Goal: Information Seeking & Learning: Check status

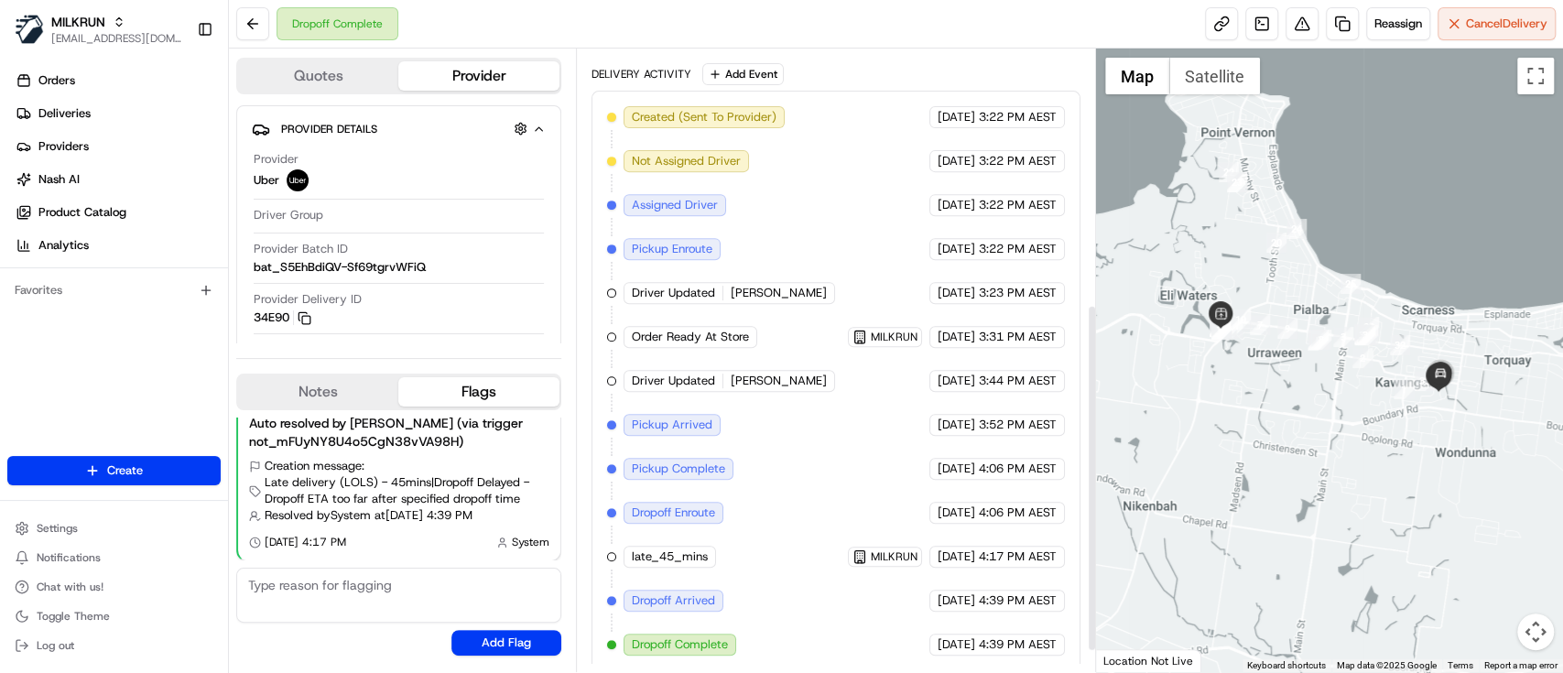
scroll to position [492, 0]
drag, startPoint x: 1006, startPoint y: 326, endPoint x: 1039, endPoint y: 324, distance: 32.1
click at [1039, 324] on div "[DATE] 3:31 PM AEST" at bounding box center [998, 334] width 136 height 22
drag, startPoint x: 964, startPoint y: 411, endPoint x: 1050, endPoint y: 414, distance: 85.2
click at [1051, 414] on div "18/08/2025 3:52 PM AEST" at bounding box center [998, 422] width 136 height 22
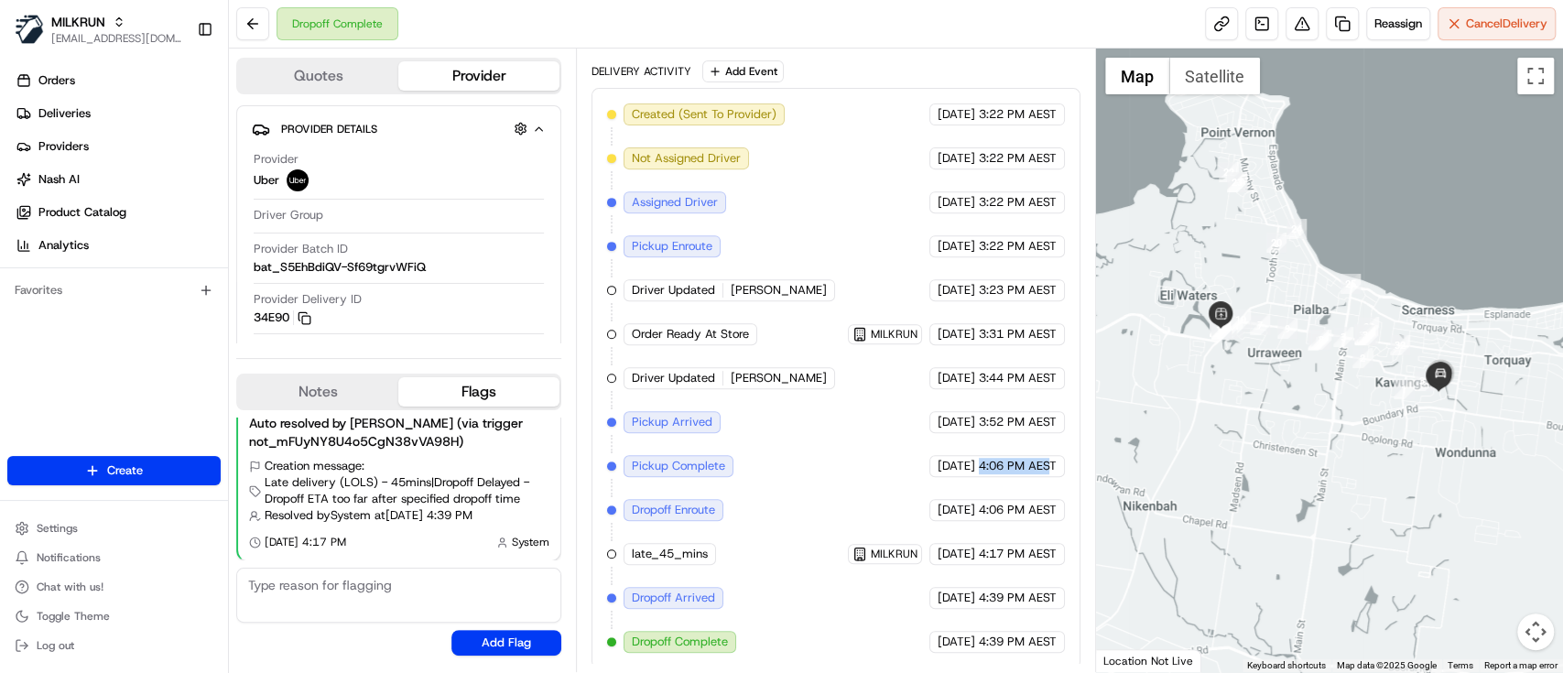
drag, startPoint x: 943, startPoint y: 468, endPoint x: 1053, endPoint y: 467, distance: 109.9
click at [1053, 467] on div "18/08/2025 4:06 PM AEST" at bounding box center [998, 466] width 136 height 22
click at [1051, 467] on span "4:06 PM AEST" at bounding box center [1018, 466] width 78 height 16
drag, startPoint x: 974, startPoint y: 626, endPoint x: 1033, endPoint y: 626, distance: 58.6
click at [1033, 631] on div "18/08/2025 4:39 PM AEST" at bounding box center [998, 642] width 136 height 22
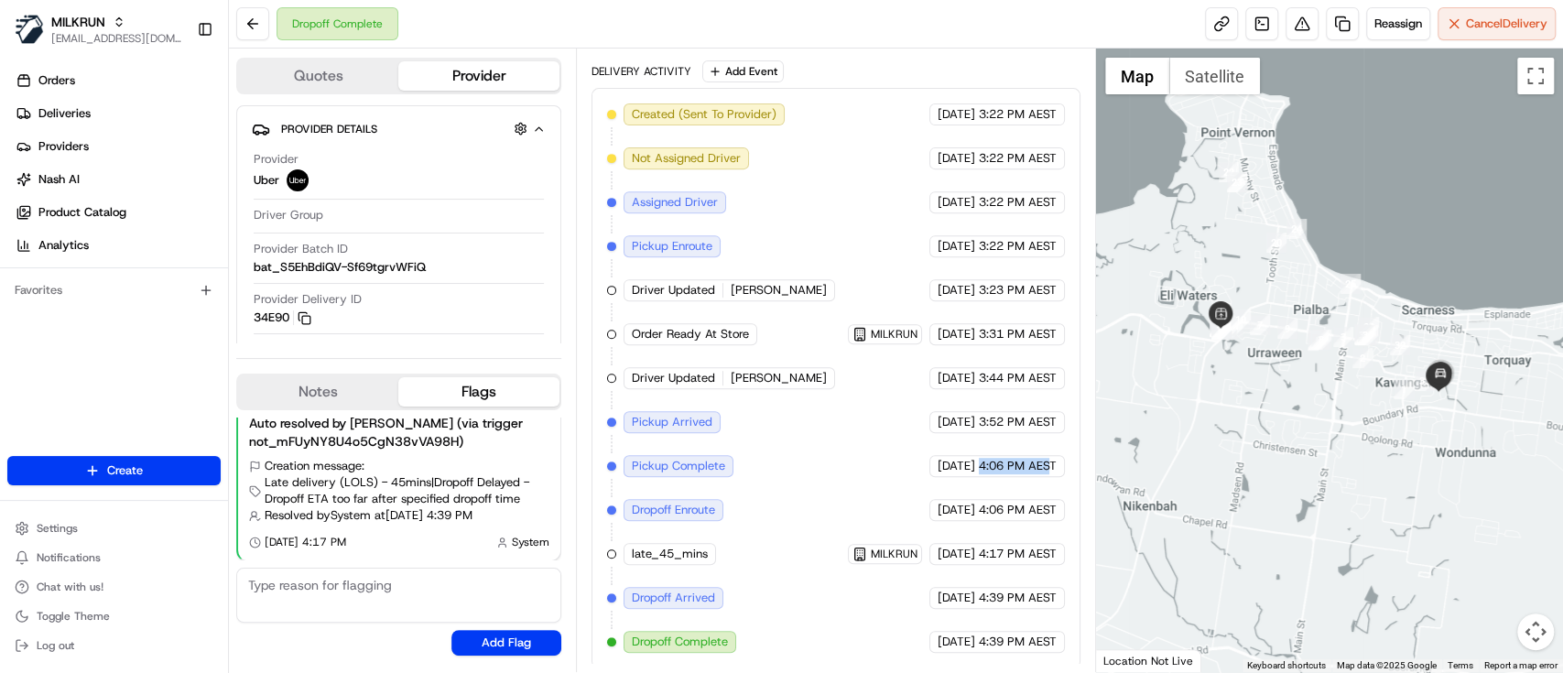
click at [1028, 631] on div "18/08/2025 4:39 PM AEST" at bounding box center [998, 642] width 136 height 22
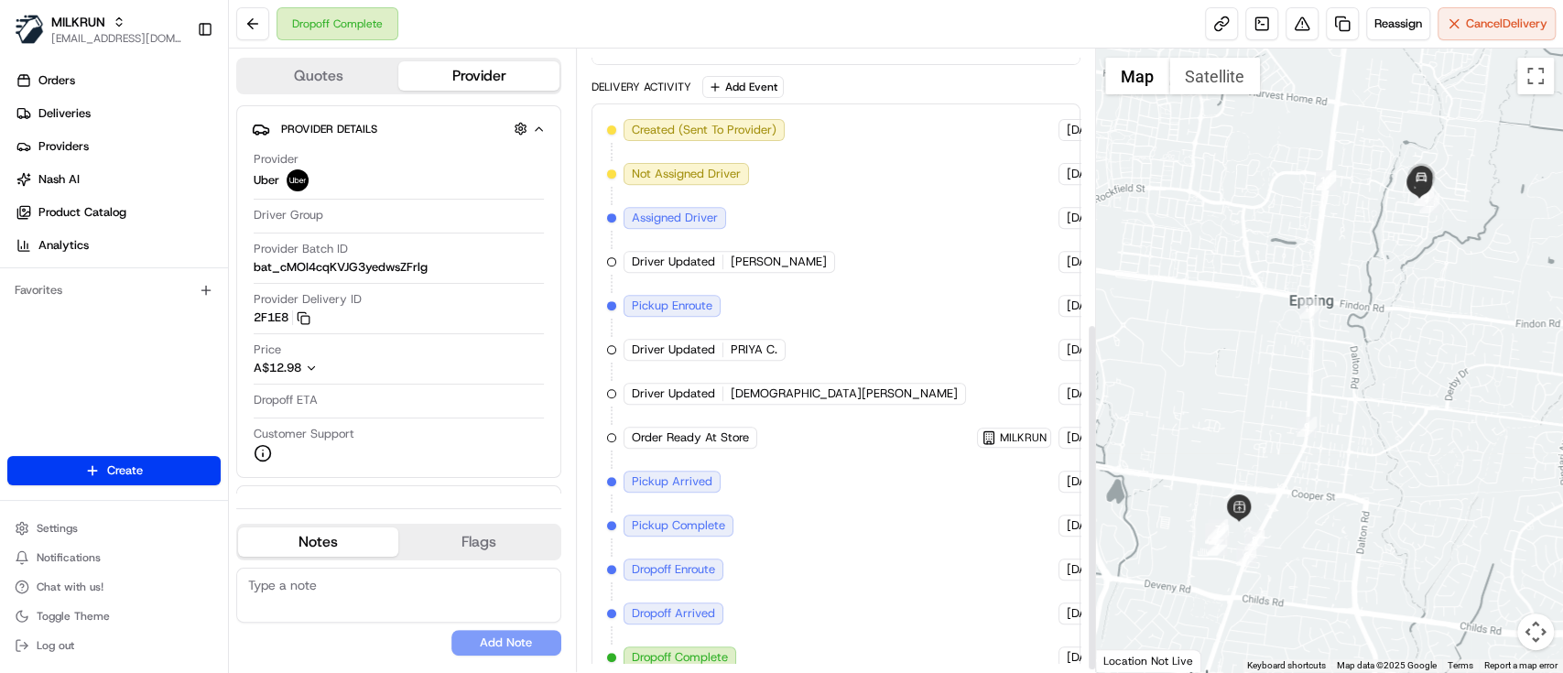
scroll to position [488, 0]
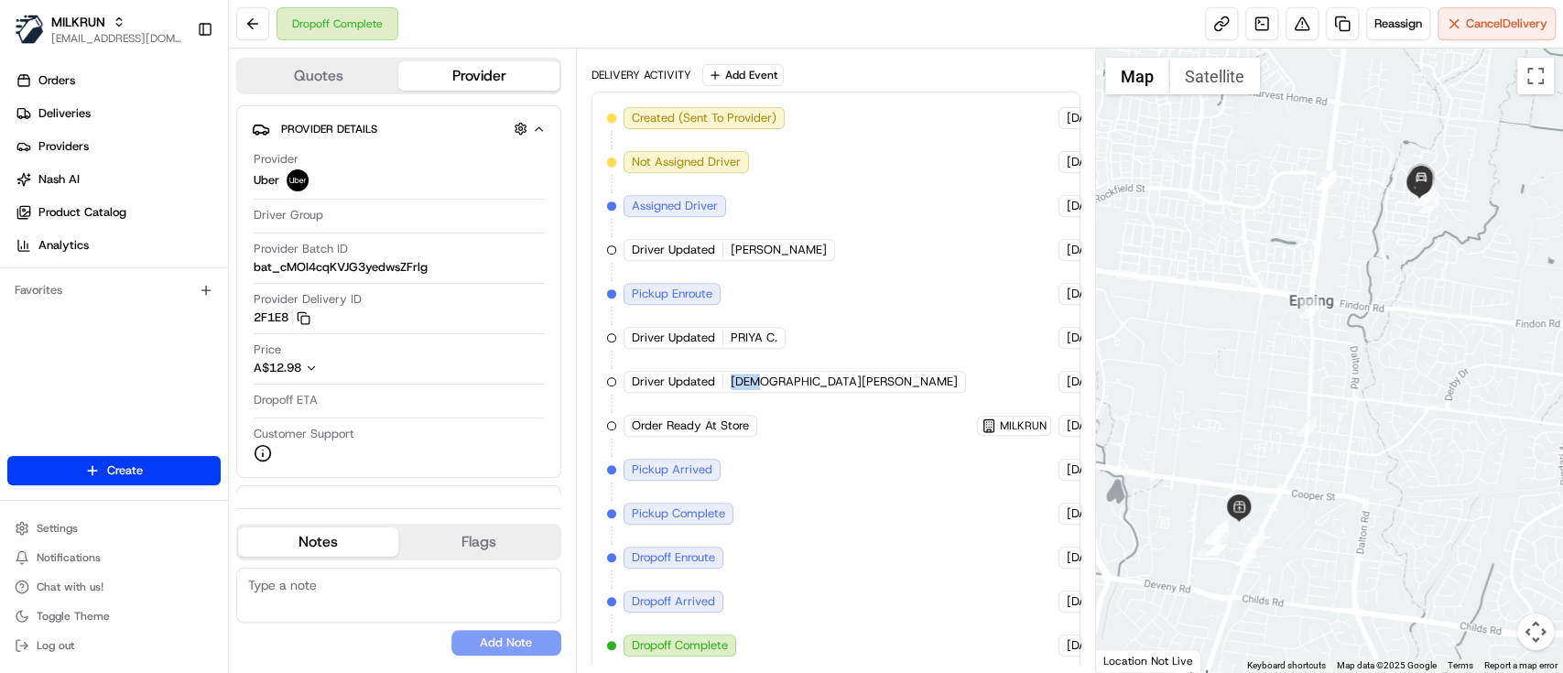
drag, startPoint x: 726, startPoint y: 377, endPoint x: 756, endPoint y: 382, distance: 30.6
click at [756, 382] on div "Driver Updated [DEMOGRAPHIC_DATA] W." at bounding box center [795, 382] width 343 height 22
click at [775, 376] on div "Created (Sent To Provider) Uber [DATE] 5:49 PM AEST Not Assigned Driver Uber [D…" at bounding box center [836, 381] width 458 height 549
drag, startPoint x: 762, startPoint y: 377, endPoint x: 726, endPoint y: 376, distance: 35.7
click at [726, 376] on div "Driver Updated [DEMOGRAPHIC_DATA] W." at bounding box center [795, 382] width 343 height 22
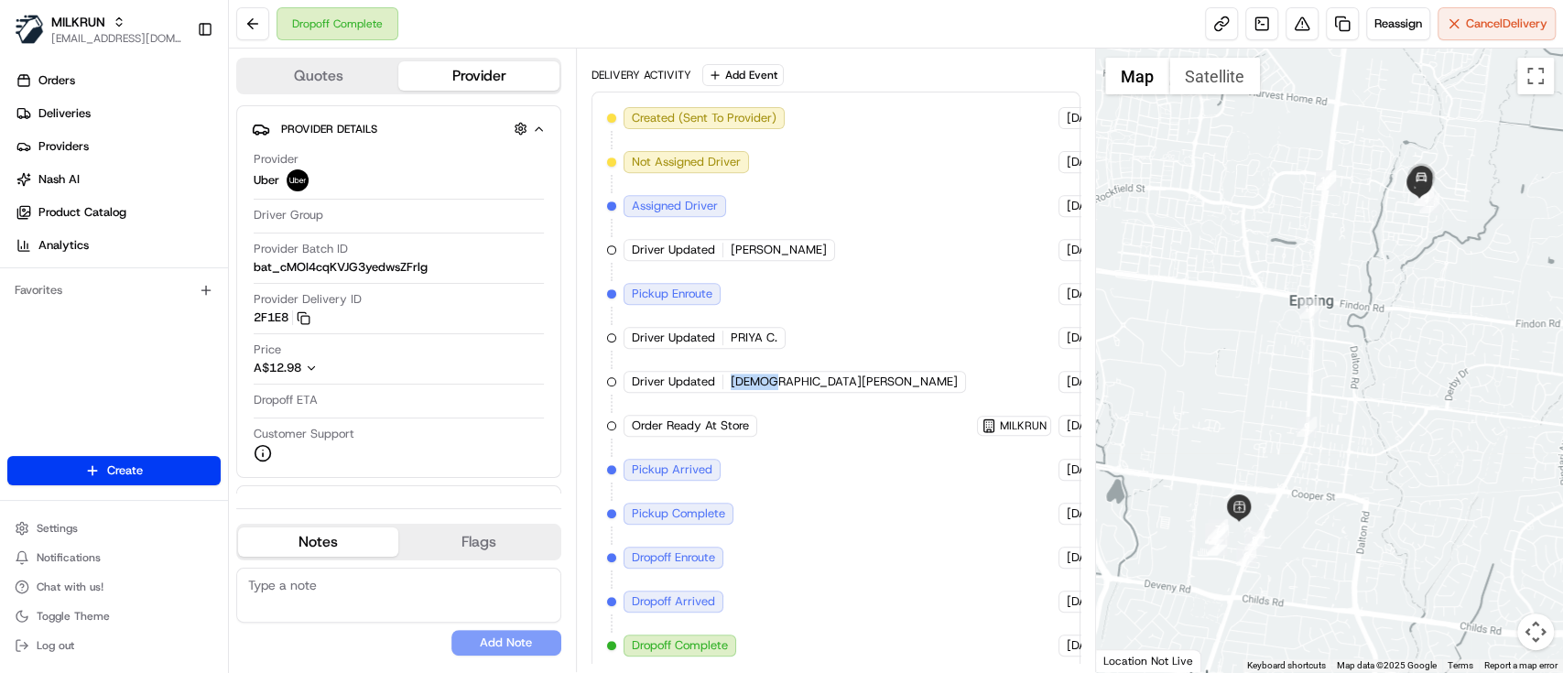
copy span "[DEMOGRAPHIC_DATA][PERSON_NAME]"
click at [104, 113] on link "Deliveries" at bounding box center [117, 113] width 221 height 29
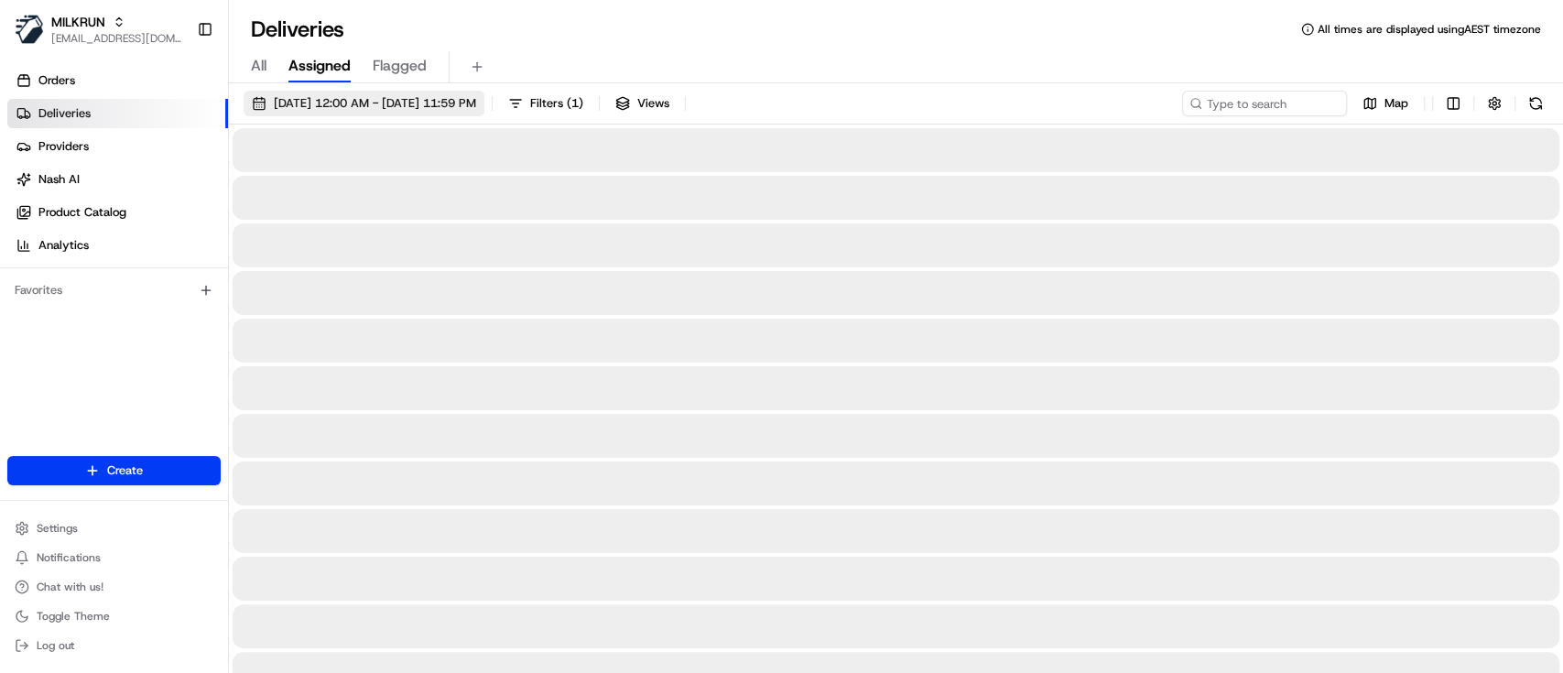
click at [382, 102] on span "[DATE] 12:00 AM - [DATE] 11:59 PM" at bounding box center [375, 103] width 202 height 16
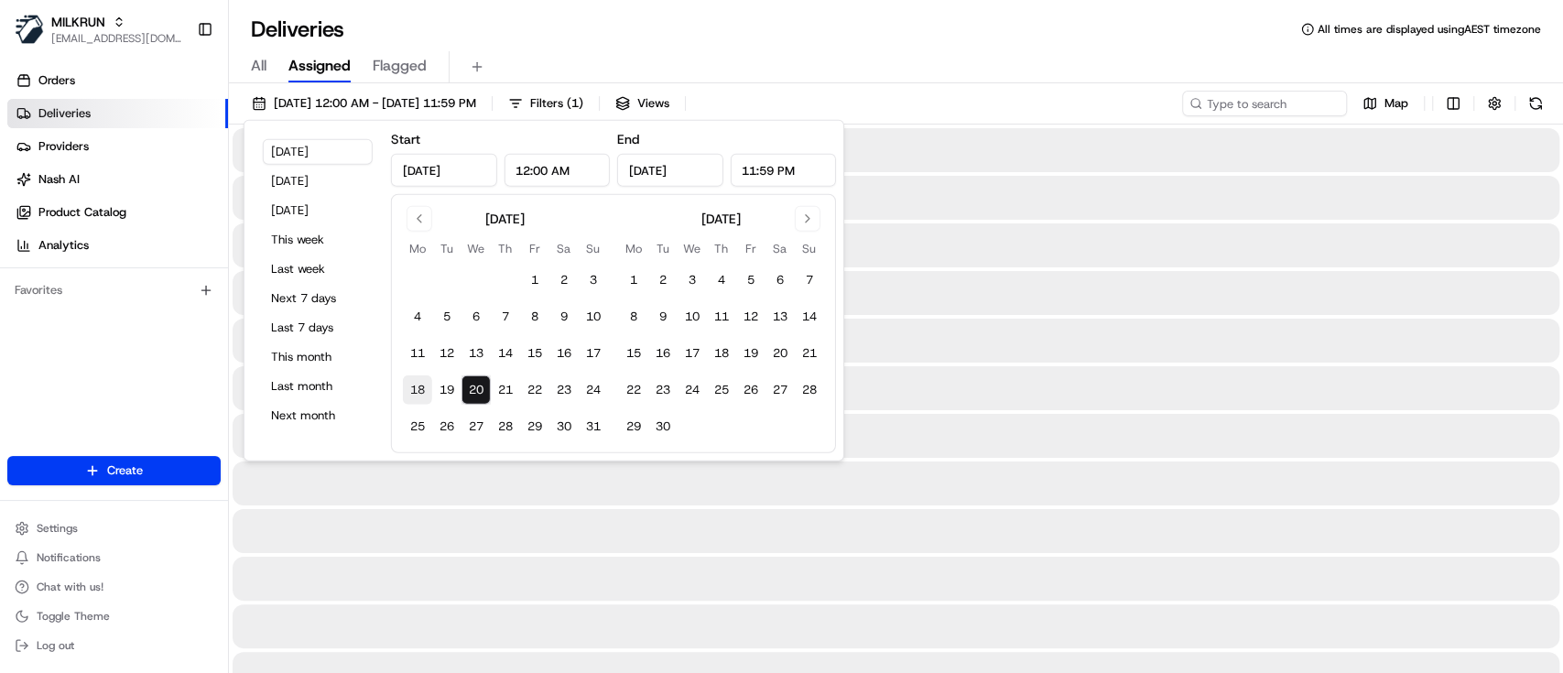
drag, startPoint x: 417, startPoint y: 386, endPoint x: 467, endPoint y: 390, distance: 50.6
click at [415, 386] on button "18" at bounding box center [417, 389] width 29 height 29
type input "[DATE]"
click at [518, 390] on button "21" at bounding box center [505, 389] width 29 height 29
type input "[DATE]"
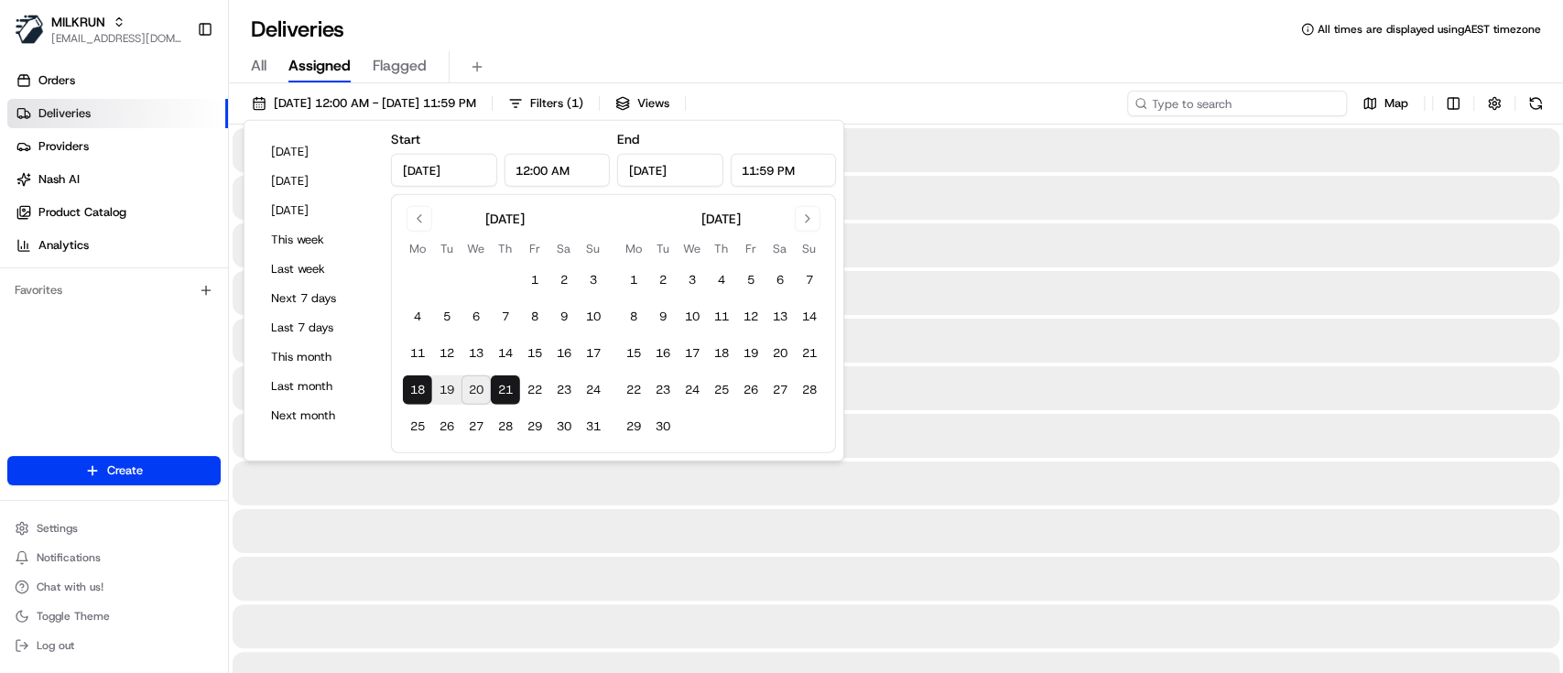
click at [1267, 106] on input at bounding box center [1237, 104] width 220 height 26
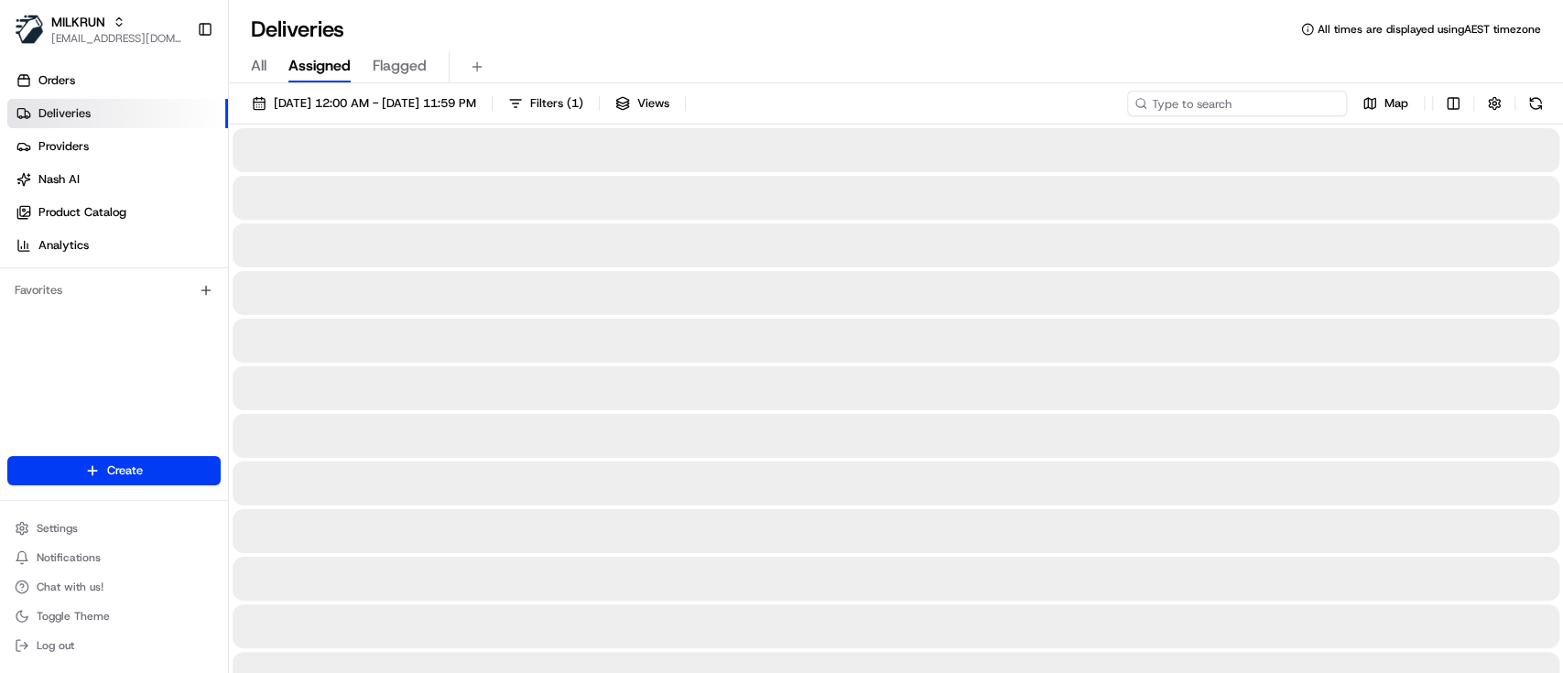
paste input "[DEMOGRAPHIC_DATA][PERSON_NAME]"
type input "[DEMOGRAPHIC_DATA][PERSON_NAME]"
click at [1532, 104] on button at bounding box center [1536, 104] width 26 height 26
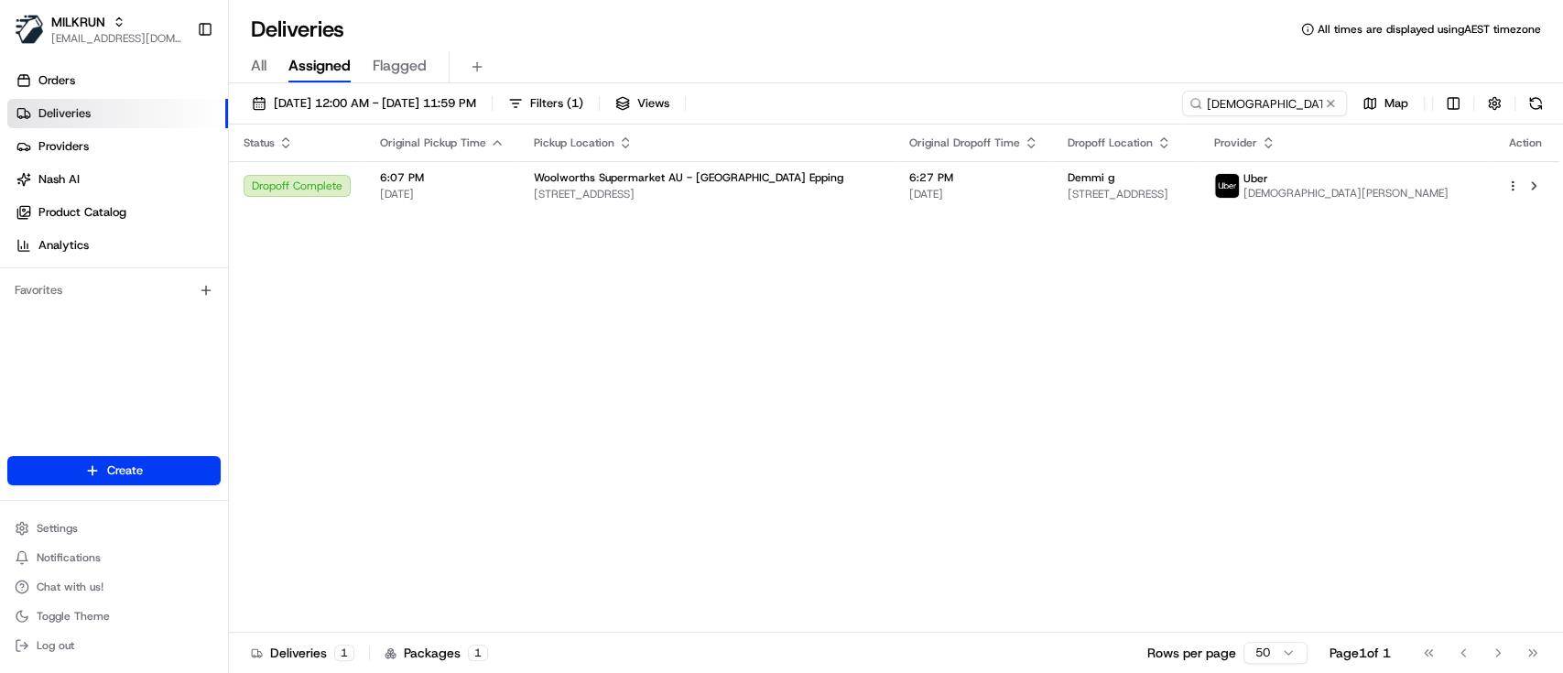
click at [1395, 351] on div "Status Original Pickup Time Pickup Location Original Dropoff Time Dropoff Locat…" at bounding box center [894, 379] width 1331 height 508
click at [1090, 181] on span "Demmi g" at bounding box center [1091, 177] width 47 height 15
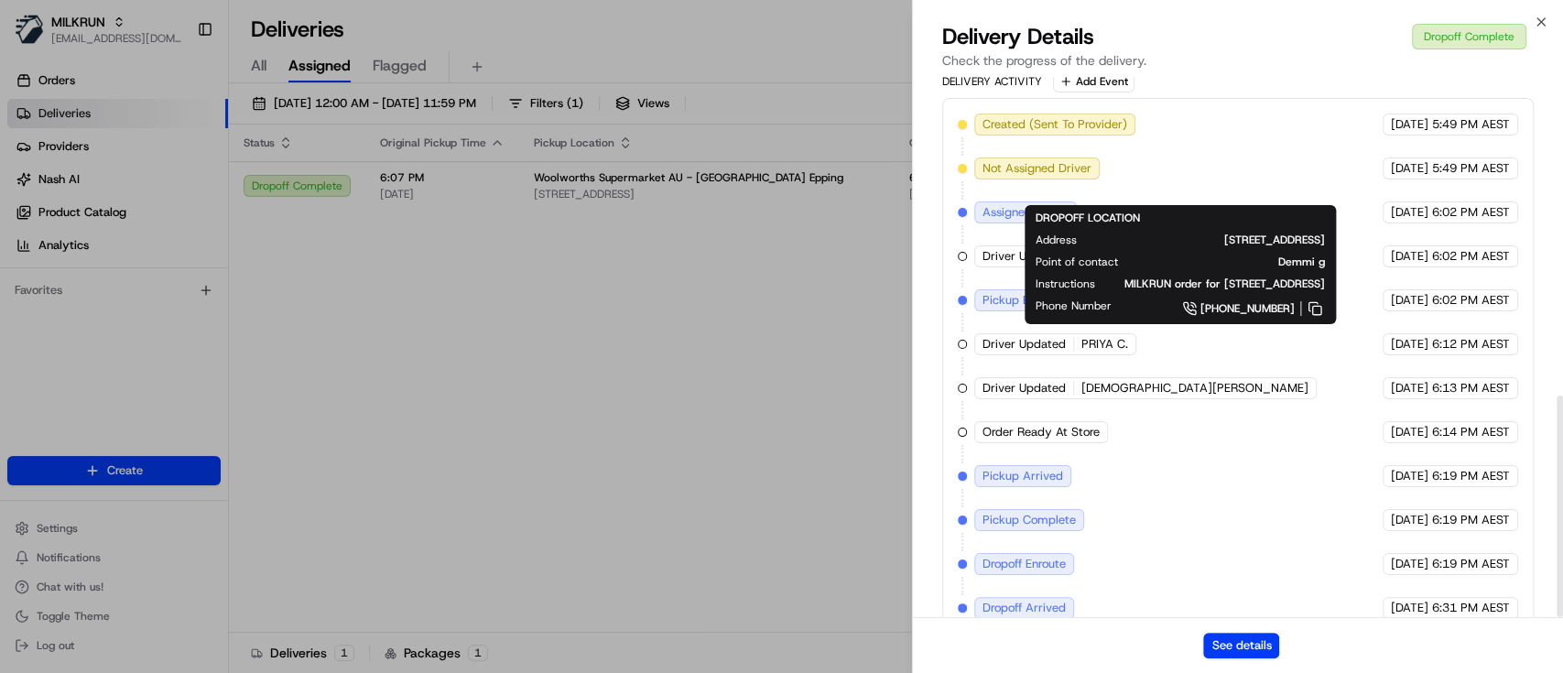
scroll to position [777, 0]
